Goal: Information Seeking & Learning: Learn about a topic

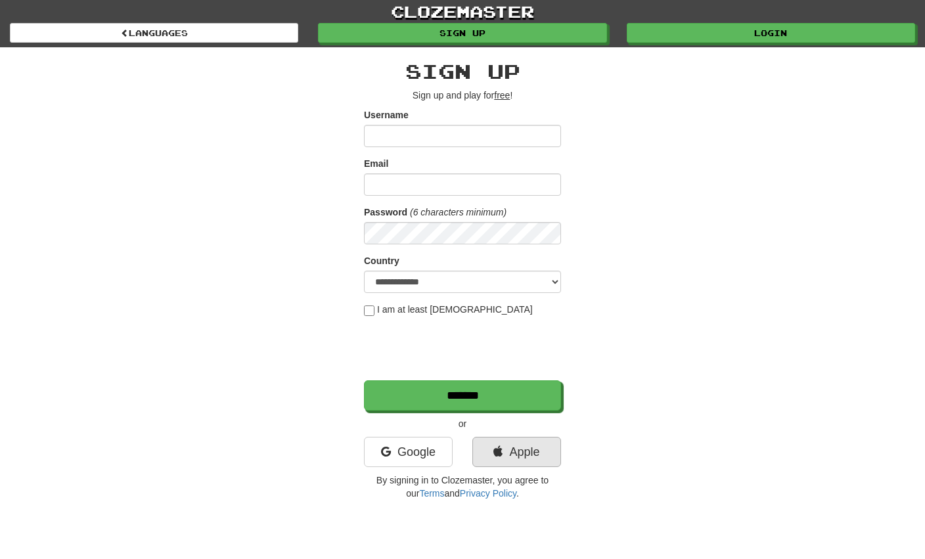
click at [490, 452] on link "Apple" at bounding box center [516, 452] width 89 height 30
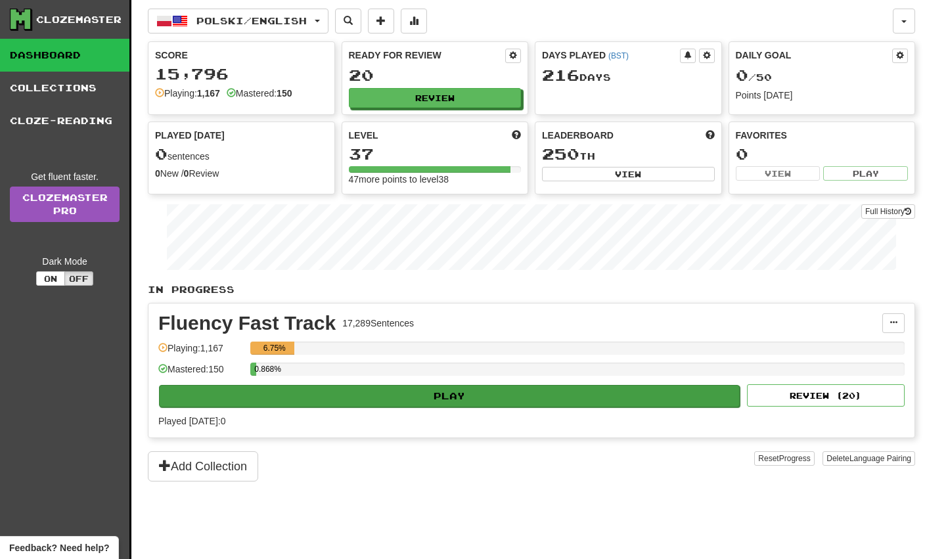
click at [407, 397] on button "Play" at bounding box center [449, 396] width 581 height 22
select select "**"
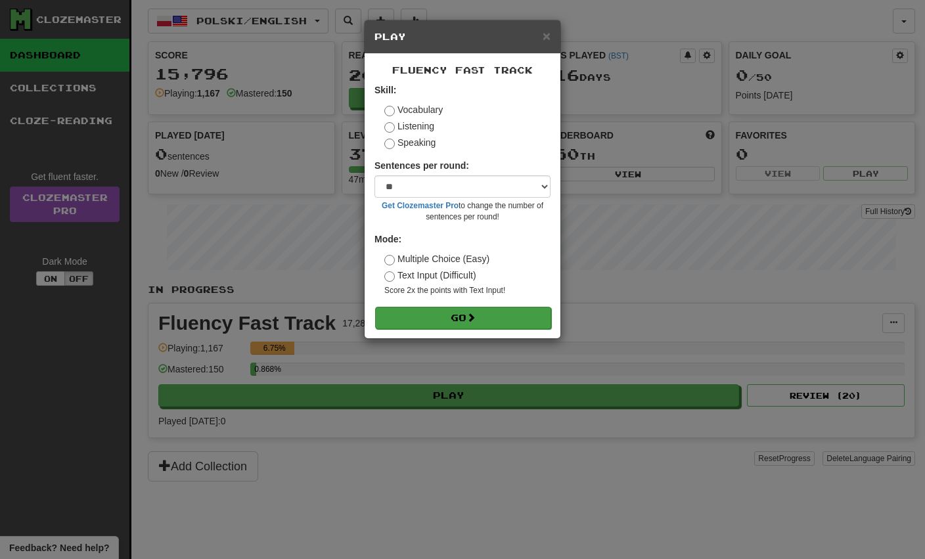
click at [446, 320] on button "Go" at bounding box center [463, 318] width 176 height 22
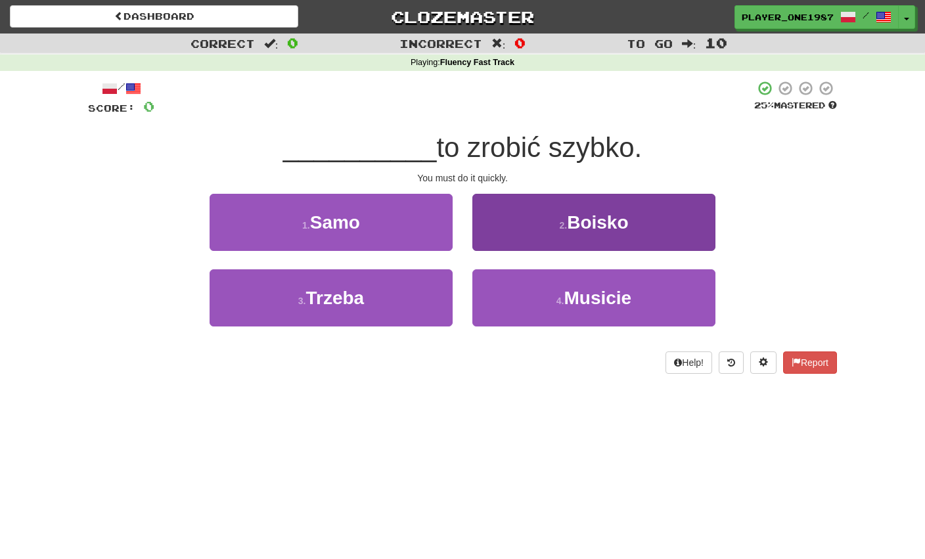
click at [514, 314] on button "4 . Musicie" at bounding box center [593, 297] width 243 height 57
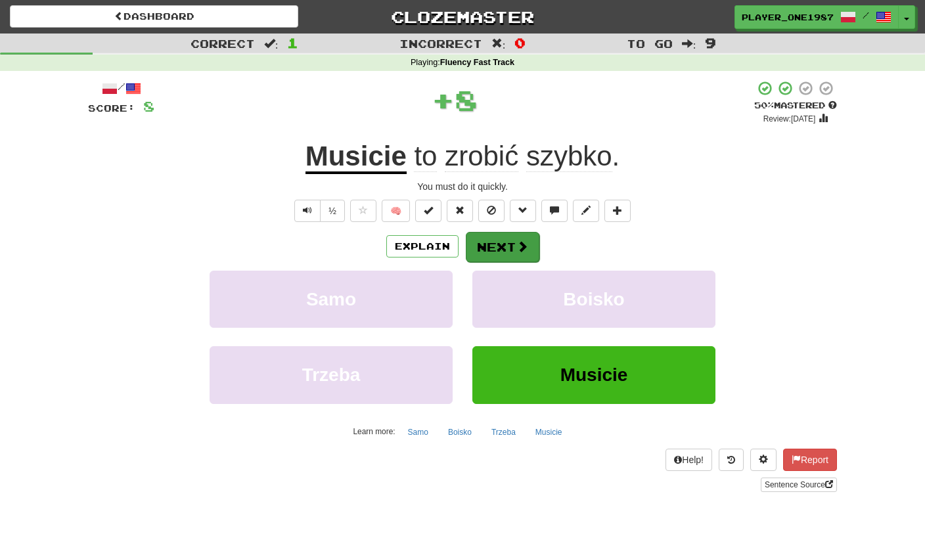
click at [507, 242] on button "Next" at bounding box center [503, 247] width 74 height 30
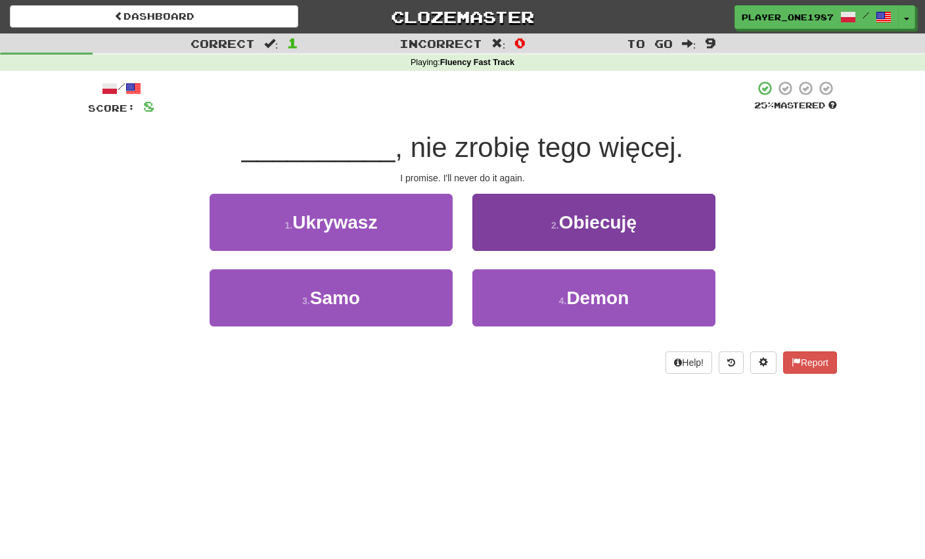
click at [612, 226] on span "Obiecuję" at bounding box center [597, 222] width 77 height 20
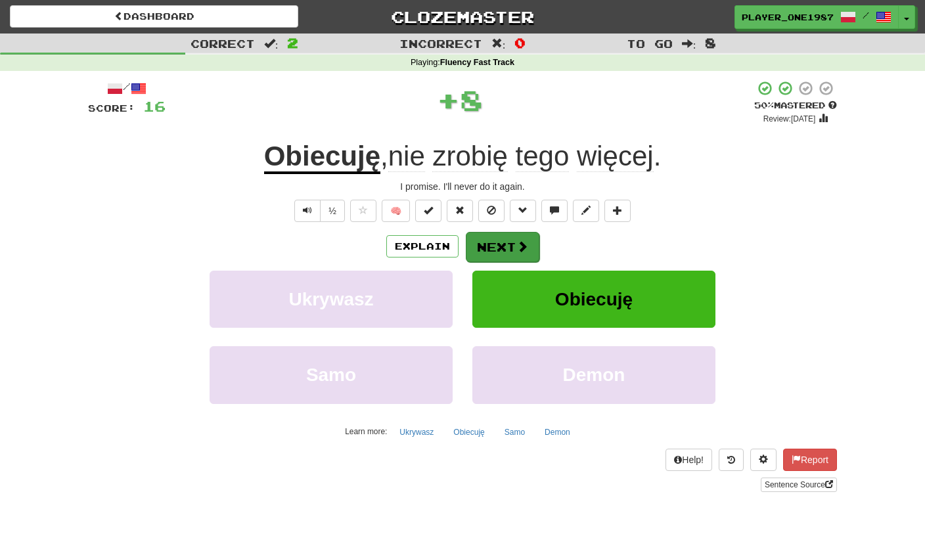
click at [521, 249] on span at bounding box center [522, 246] width 12 height 12
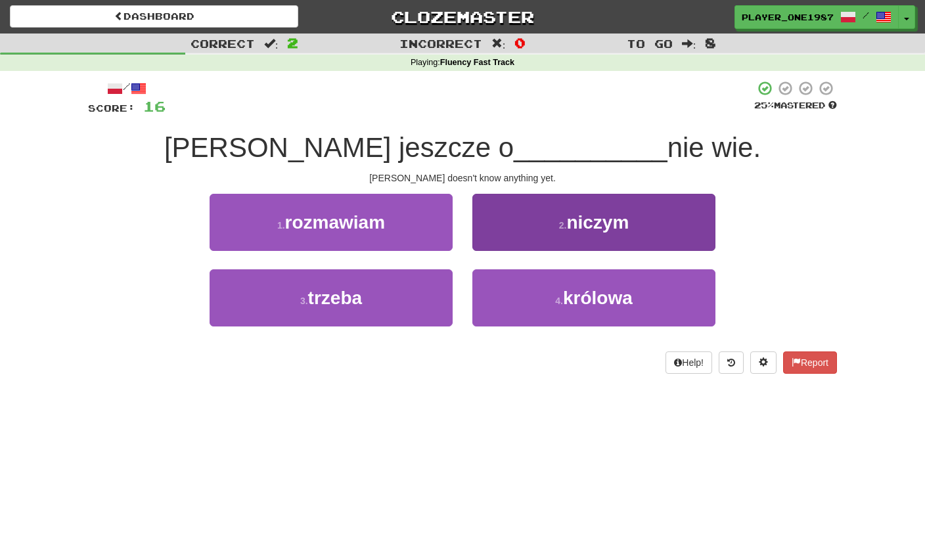
click at [542, 223] on button "2 . niczym" at bounding box center [593, 222] width 243 height 57
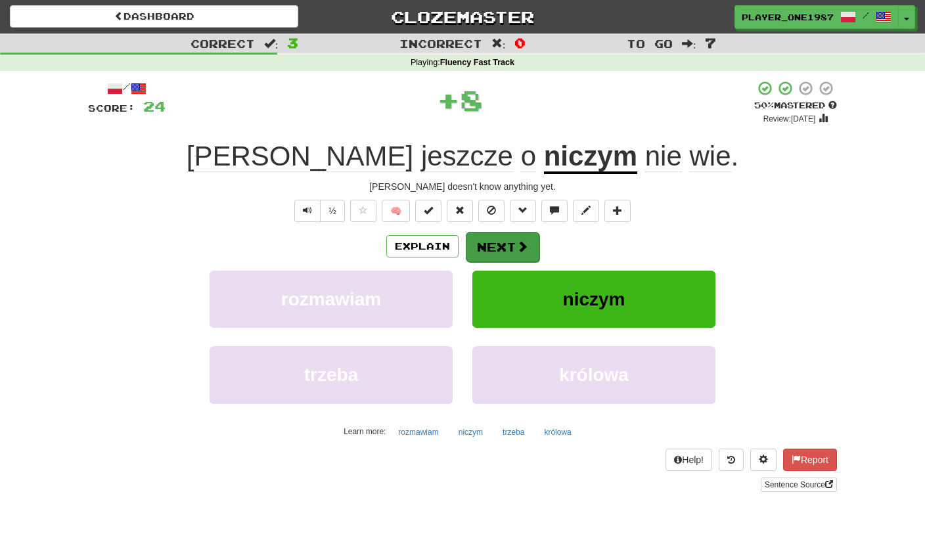
click at [506, 248] on button "Next" at bounding box center [503, 247] width 74 height 30
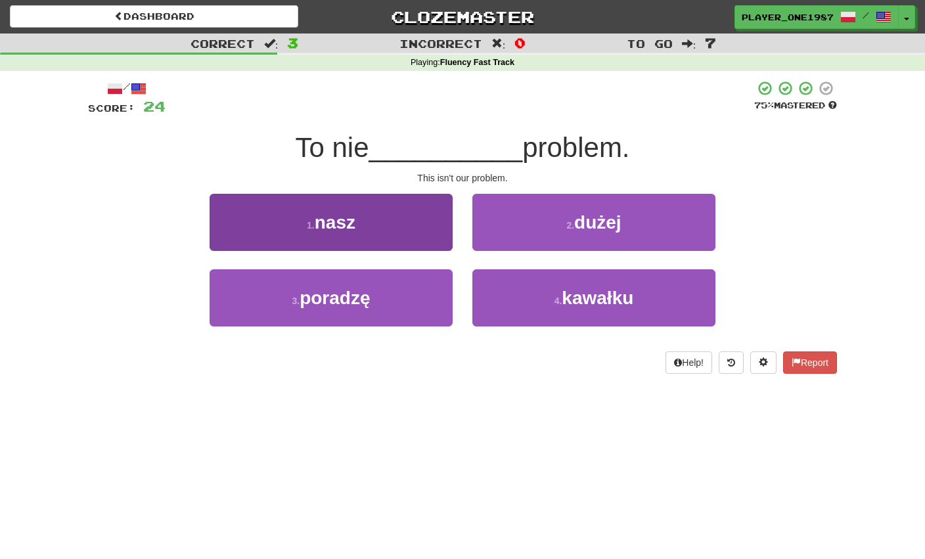
click at [418, 218] on button "1 . nasz" at bounding box center [330, 222] width 243 height 57
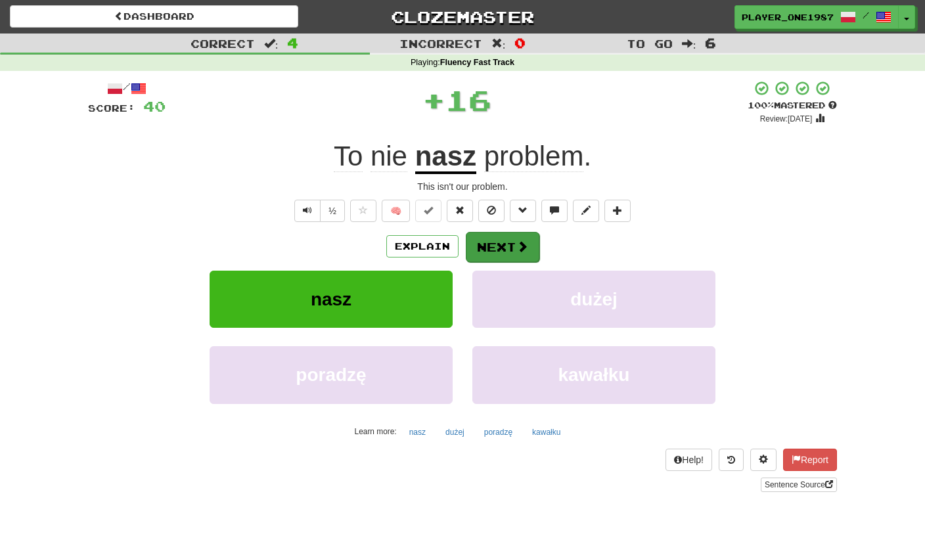
click at [498, 252] on button "Next" at bounding box center [503, 247] width 74 height 30
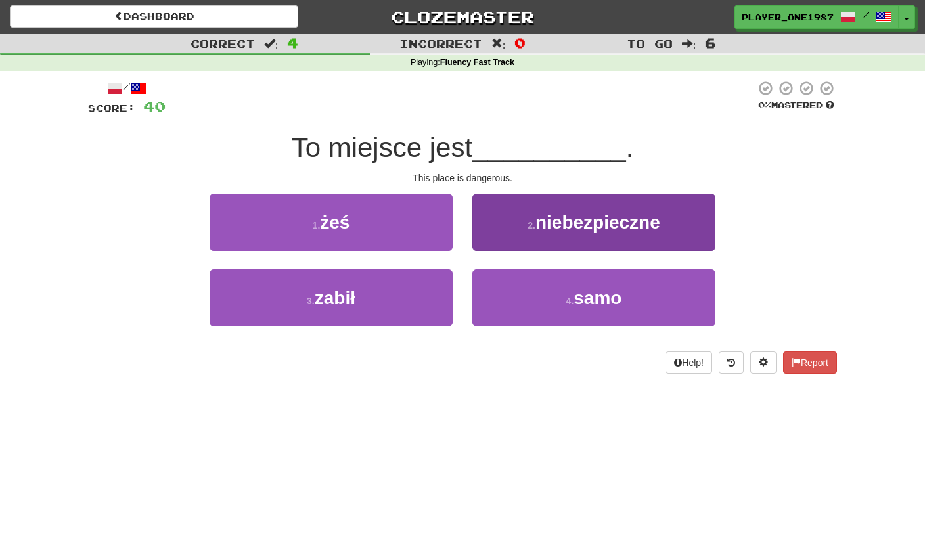
click at [537, 223] on span "niebezpieczne" at bounding box center [597, 222] width 125 height 20
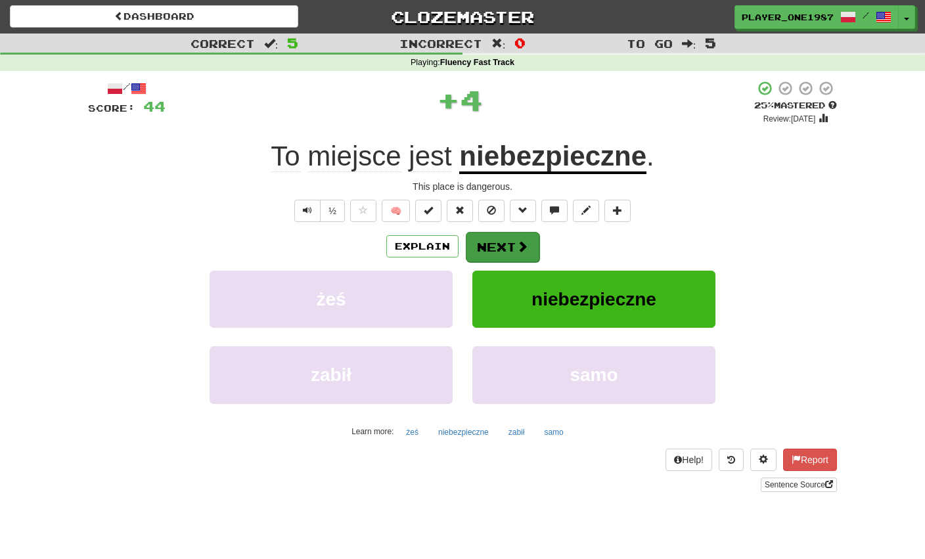
click at [496, 249] on button "Next" at bounding box center [503, 247] width 74 height 30
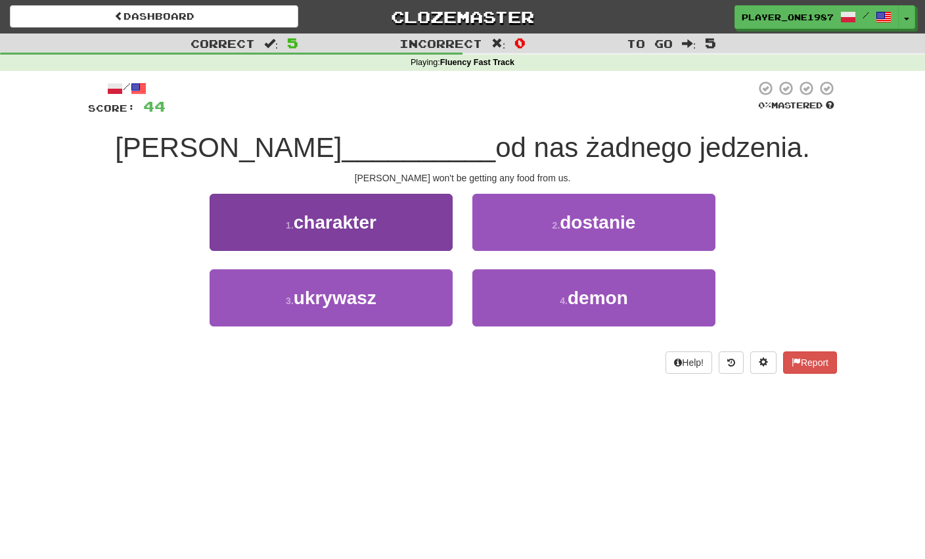
click at [400, 307] on button "3 . ukrywasz" at bounding box center [330, 297] width 243 height 57
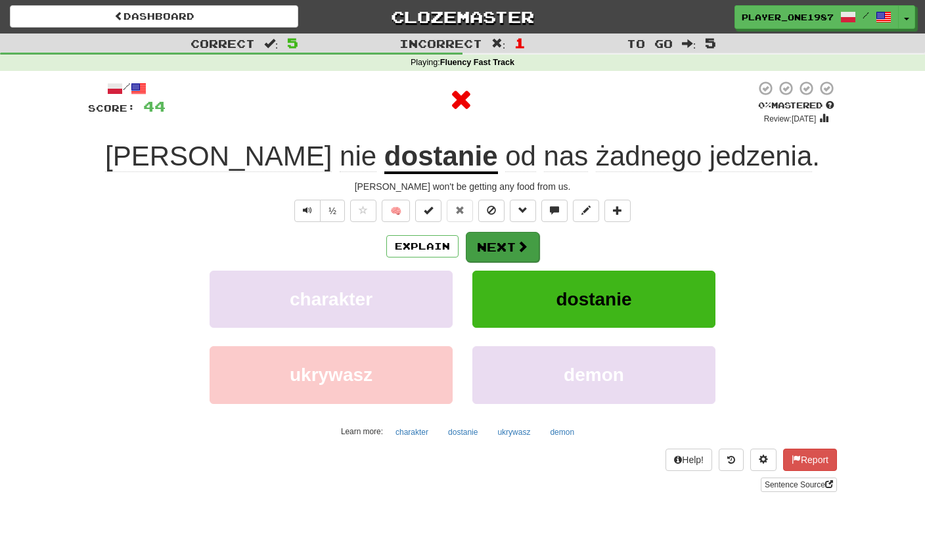
click at [495, 250] on button "Next" at bounding box center [503, 247] width 74 height 30
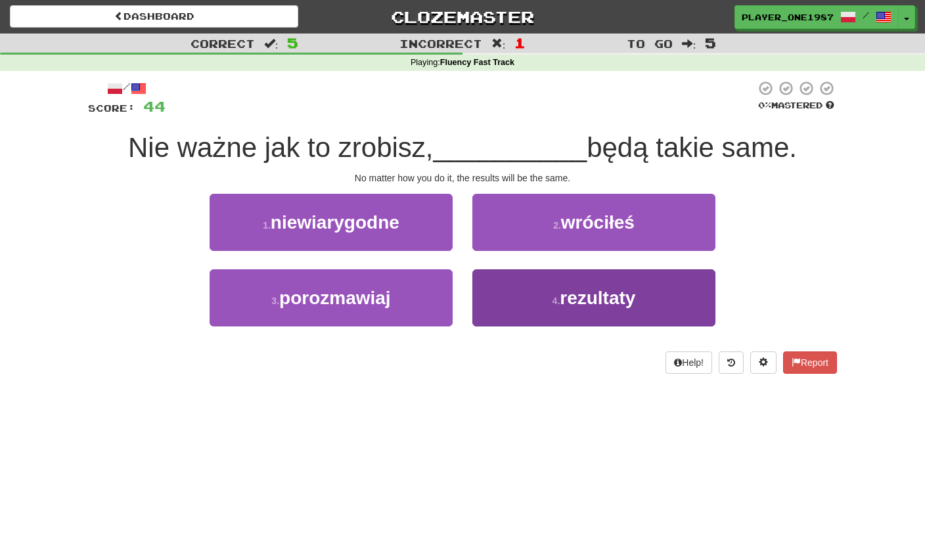
click at [527, 305] on button "4 . rezultaty" at bounding box center [593, 297] width 243 height 57
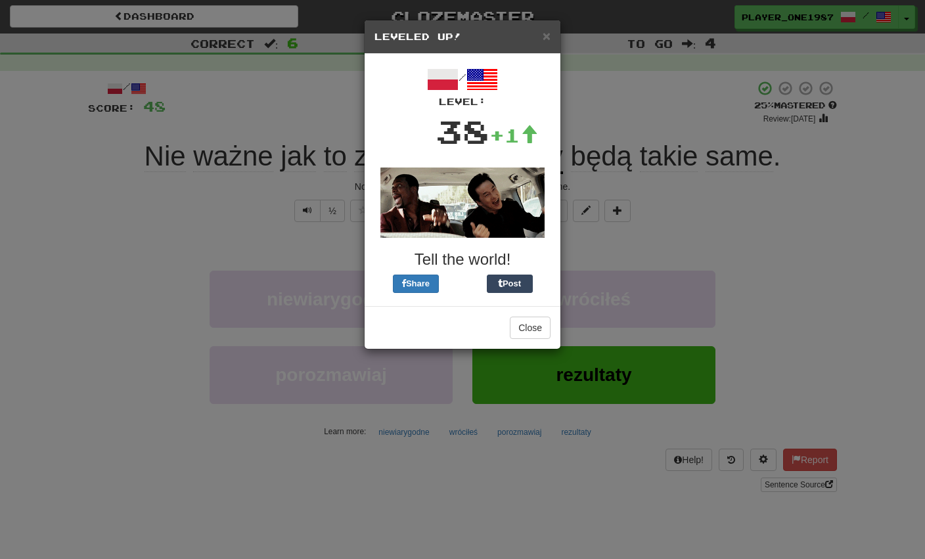
click at [531, 328] on button "Close" at bounding box center [530, 328] width 41 height 22
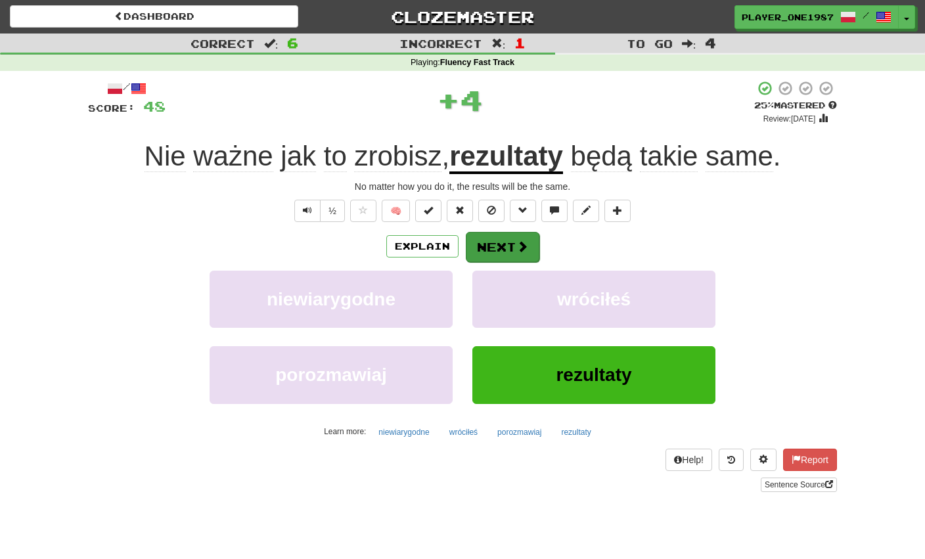
click at [513, 254] on button "Next" at bounding box center [503, 247] width 74 height 30
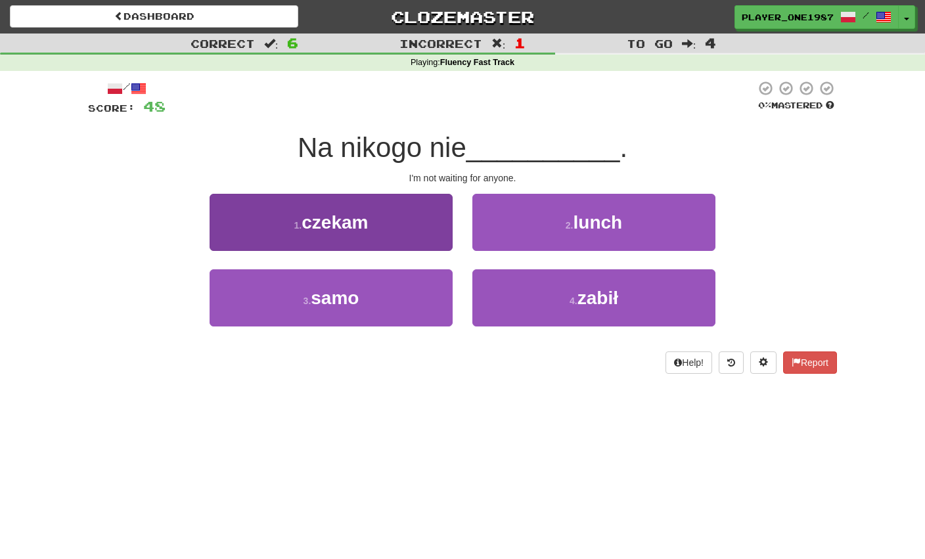
click at [410, 244] on button "1 . czekam" at bounding box center [330, 222] width 243 height 57
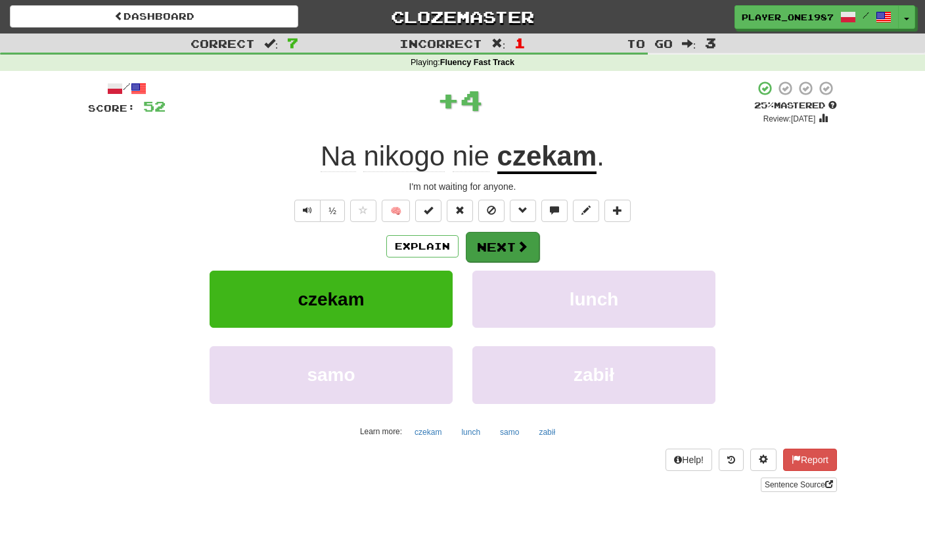
click at [509, 258] on button "Next" at bounding box center [503, 247] width 74 height 30
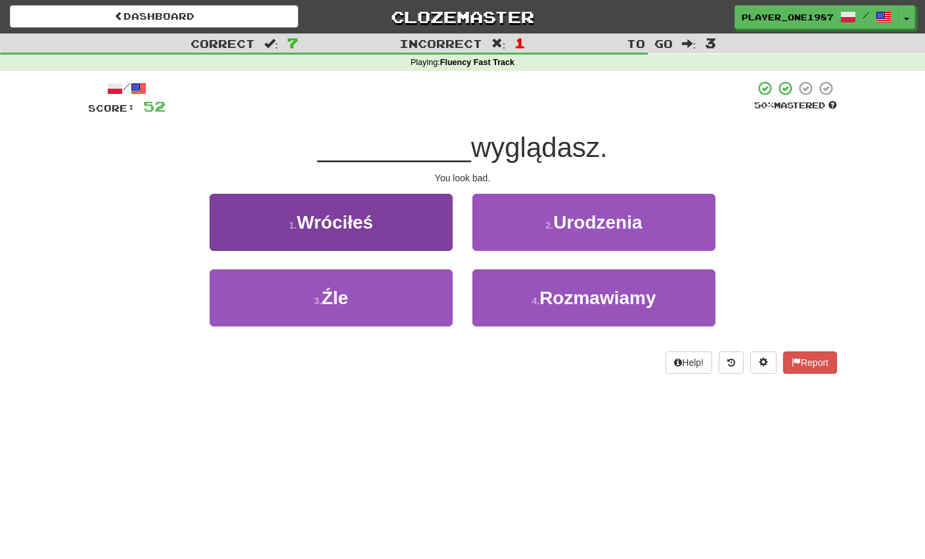
click at [392, 299] on button "3 . Źle" at bounding box center [330, 297] width 243 height 57
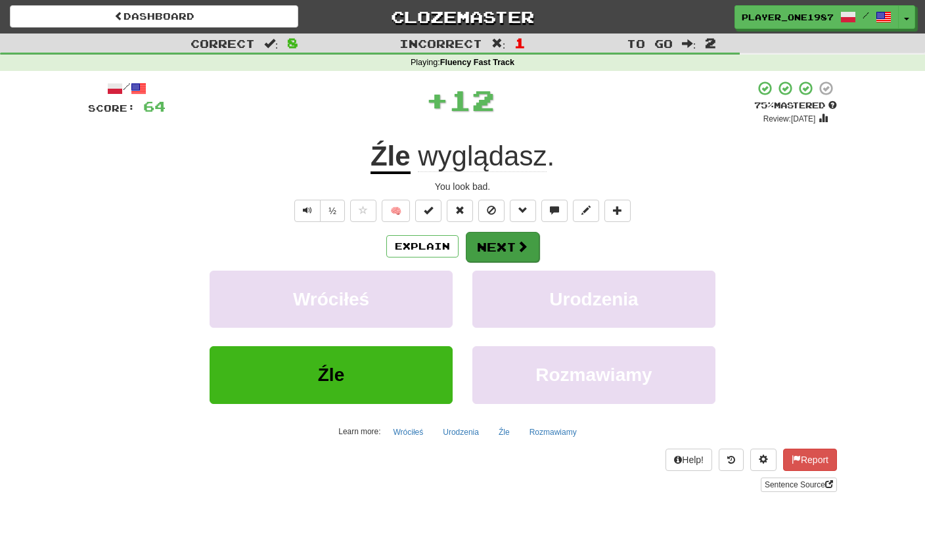
click at [509, 244] on button "Next" at bounding box center [503, 247] width 74 height 30
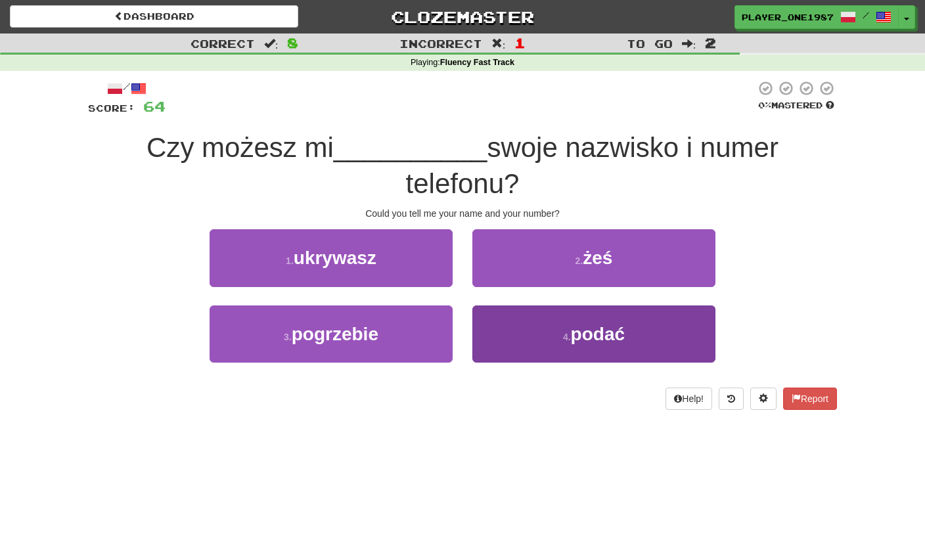
click at [524, 336] on button "4 . podać" at bounding box center [593, 333] width 243 height 57
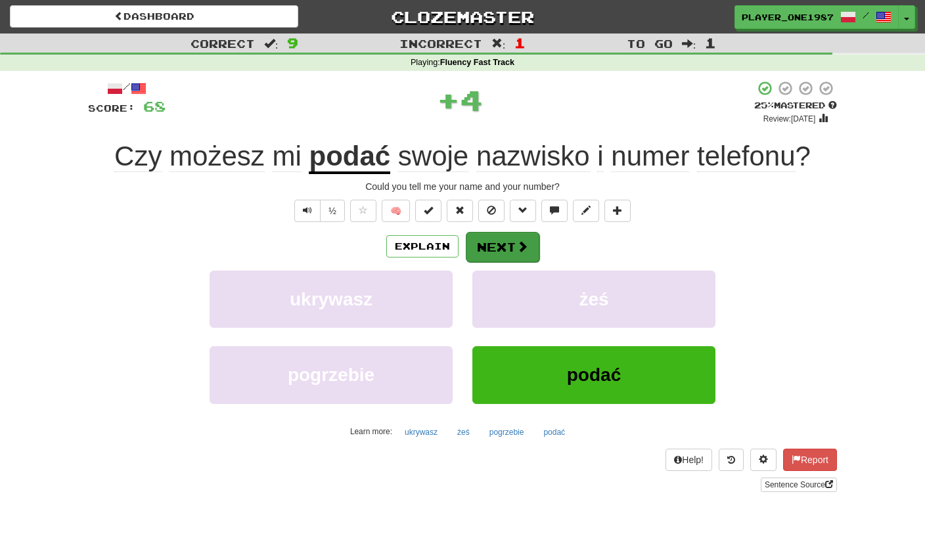
click at [504, 250] on button "Next" at bounding box center [503, 247] width 74 height 30
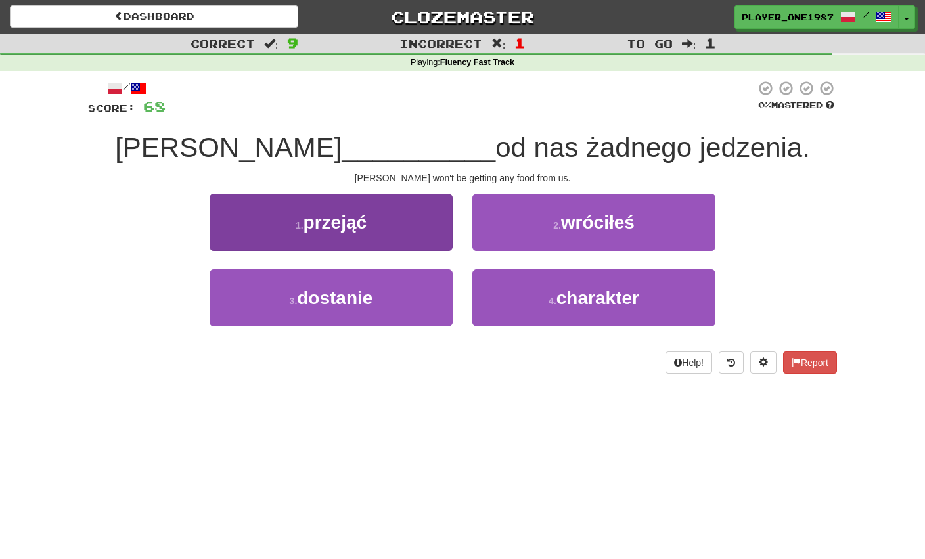
click at [426, 297] on button "3 . dostanie" at bounding box center [330, 297] width 243 height 57
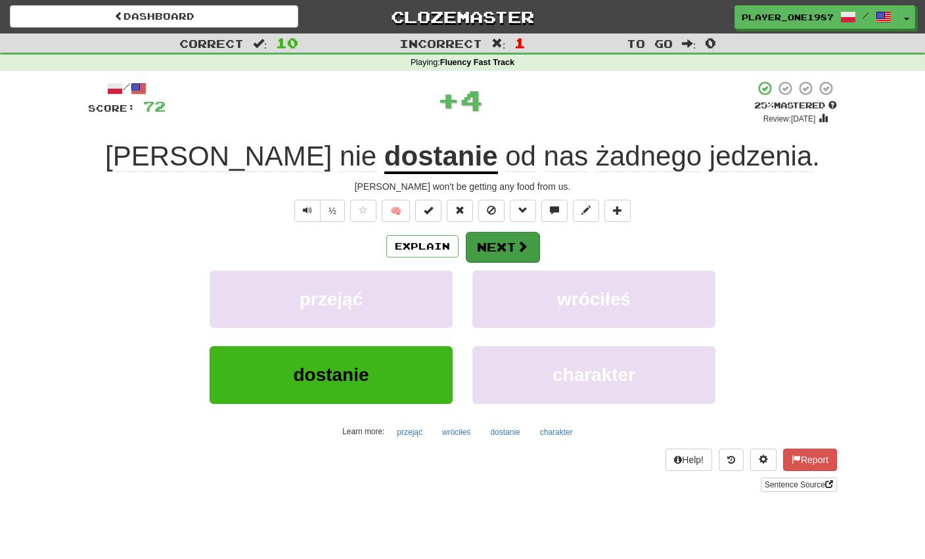
click at [512, 243] on button "Next" at bounding box center [503, 247] width 74 height 30
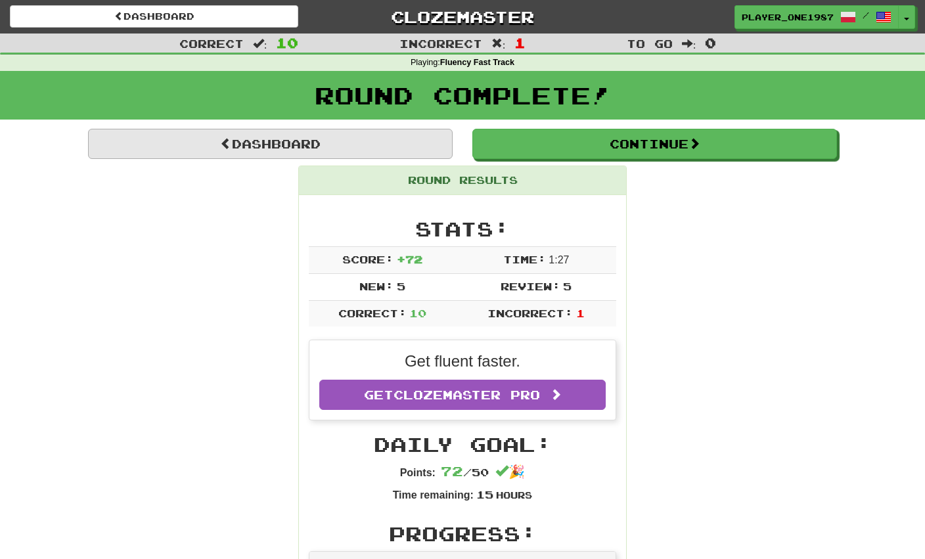
click at [357, 148] on link "Dashboard" at bounding box center [270, 144] width 364 height 30
